Goal: Information Seeking & Learning: Learn about a topic

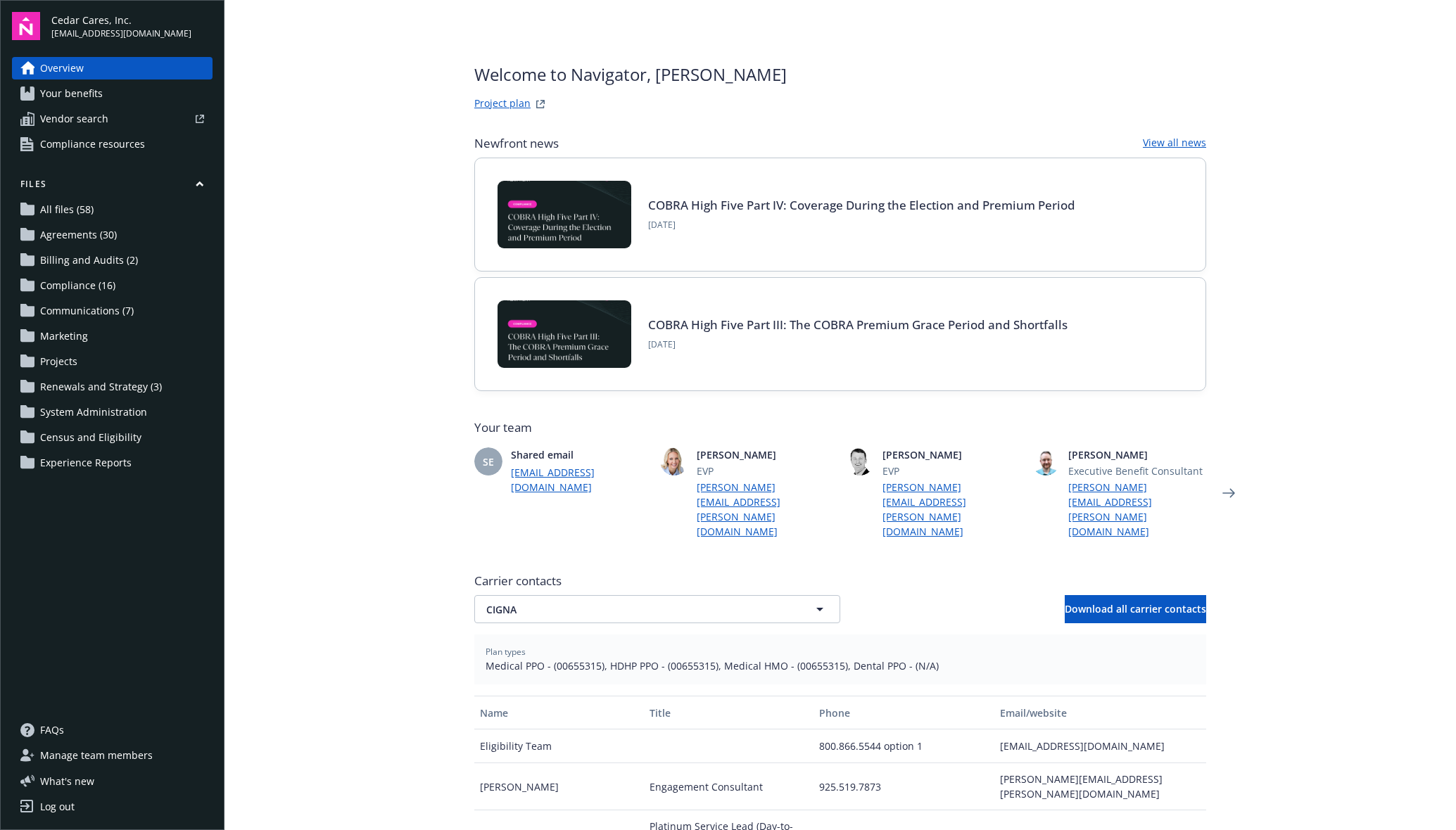
click at [63, 294] on span "Compliance (16)" at bounding box center [77, 285] width 75 height 23
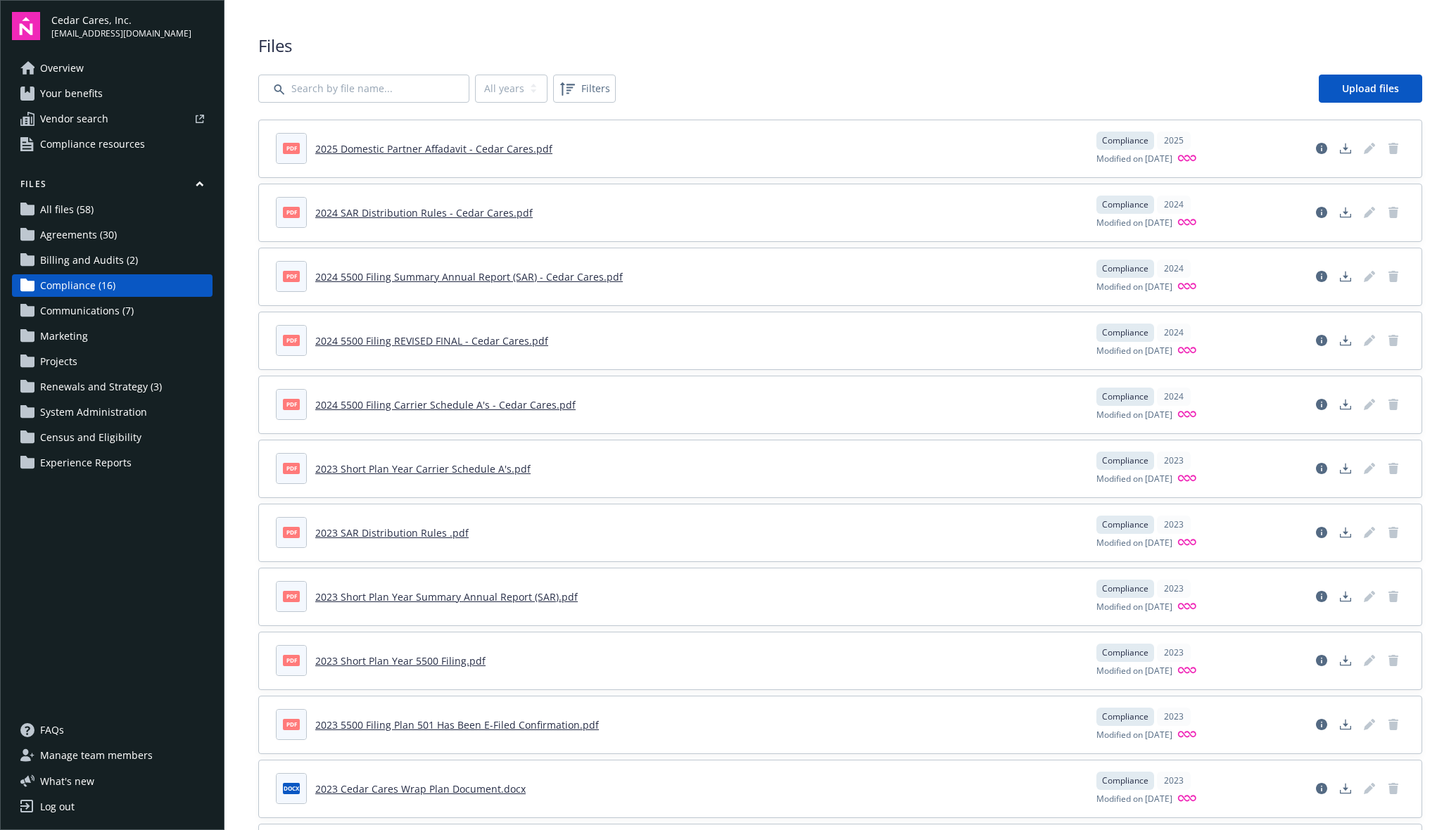
click at [109, 143] on span "Compliance resources" at bounding box center [92, 144] width 105 height 23
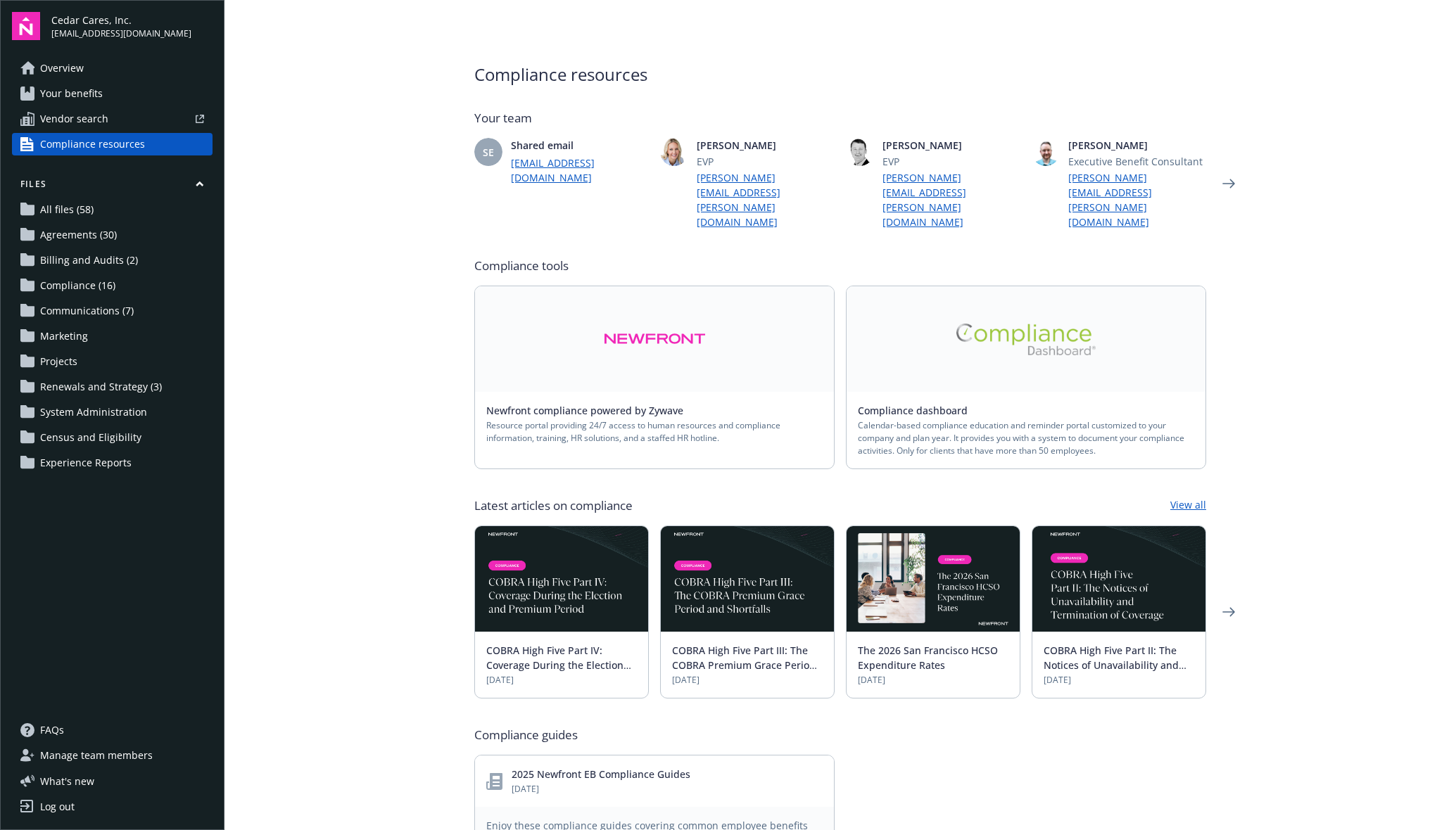
click at [906, 404] on link "Compliance dashboard" at bounding box center [919, 411] width 121 height 13
